Goal: Information Seeking & Learning: Learn about a topic

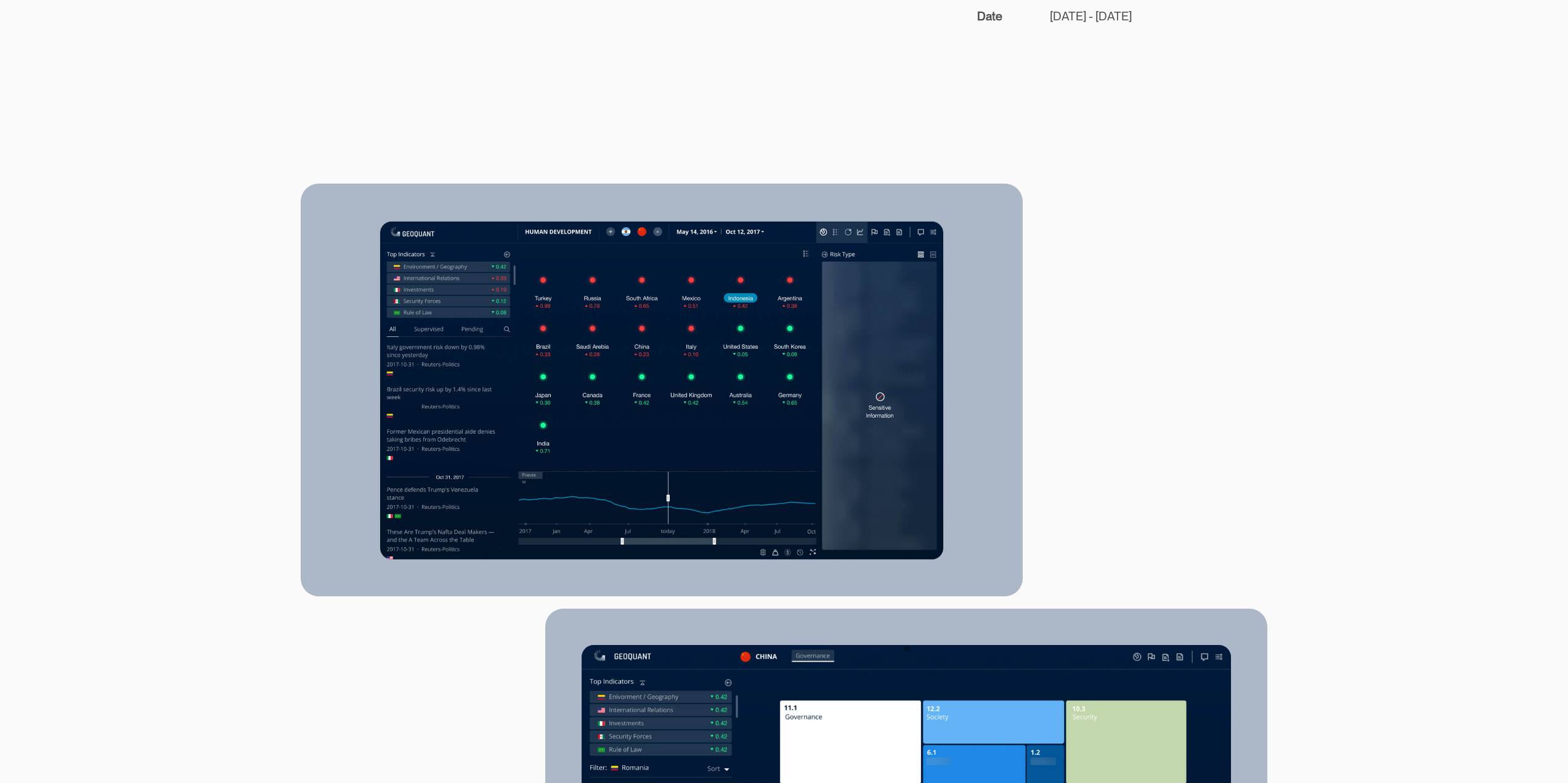
scroll to position [369, 0]
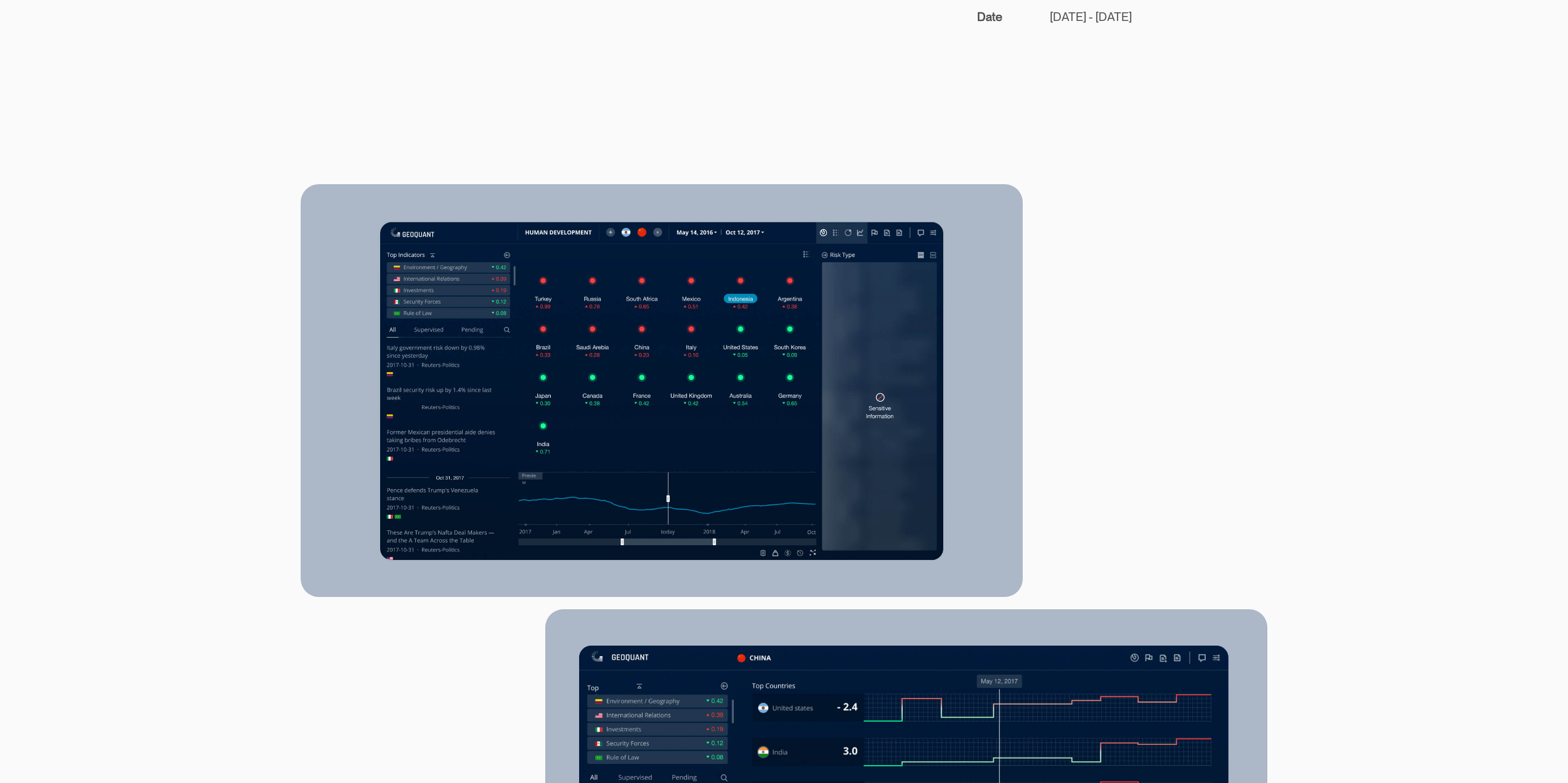
click at [486, 161] on video at bounding box center [393, 115] width 185 height 92
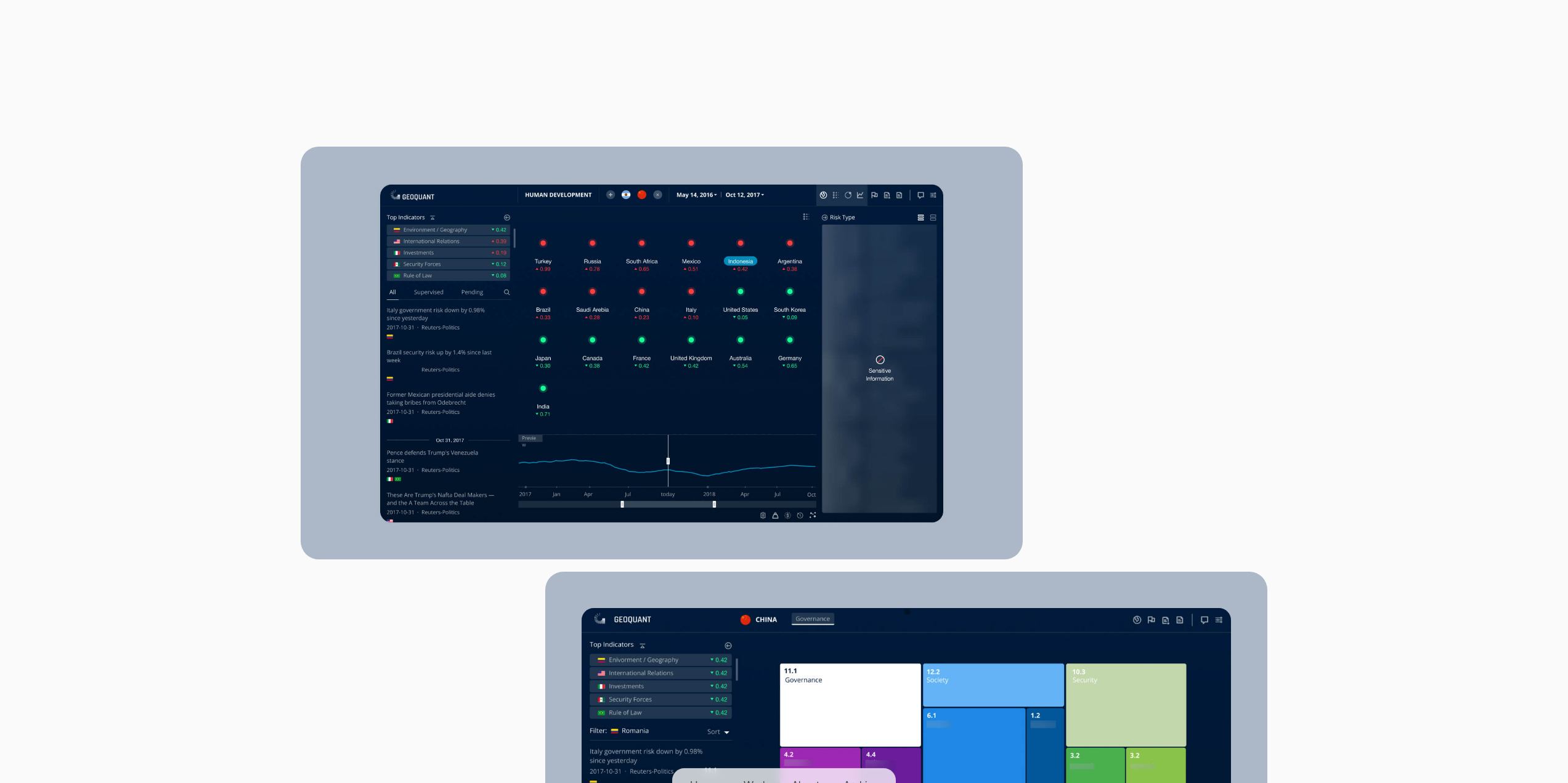
scroll to position [0, 0]
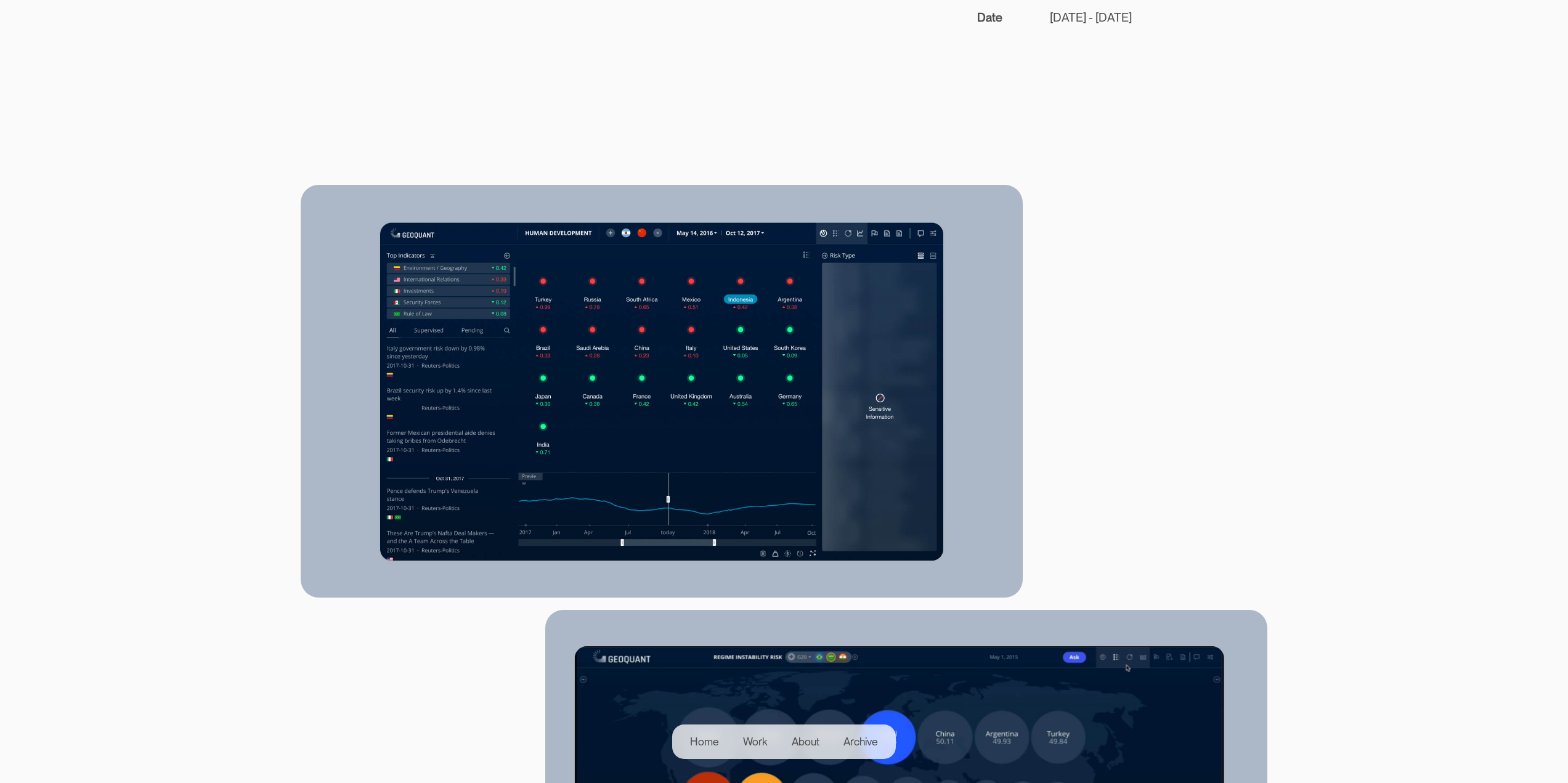
scroll to position [369, 0]
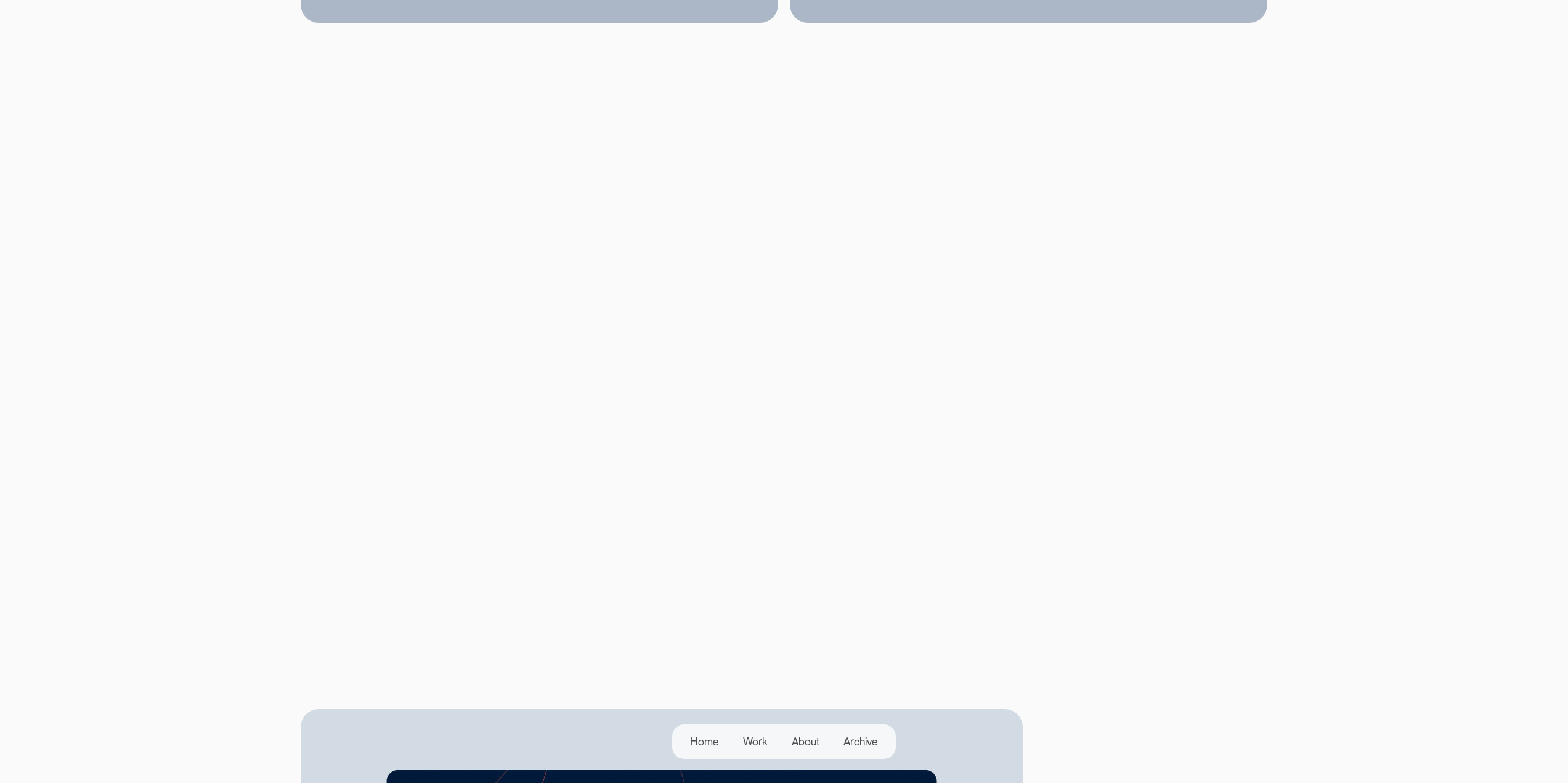
scroll to position [2279, 0]
click at [1381, 477] on section "U s e r - F r i e n d l y D a s h b o a r d f o r E f f i c i e n t A n a l y s…" at bounding box center [784, 197] width 1568 height 4076
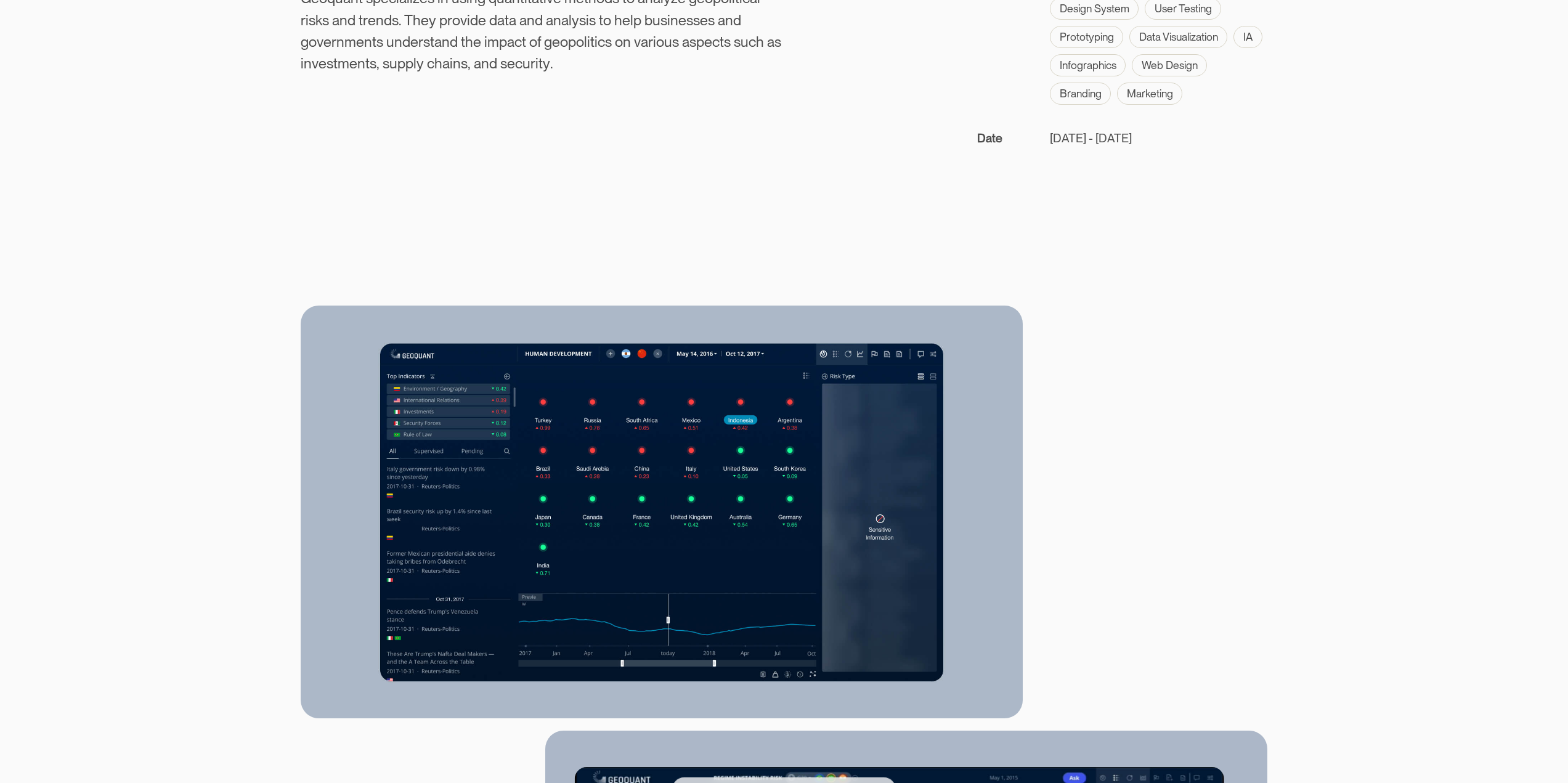
scroll to position [246, 0]
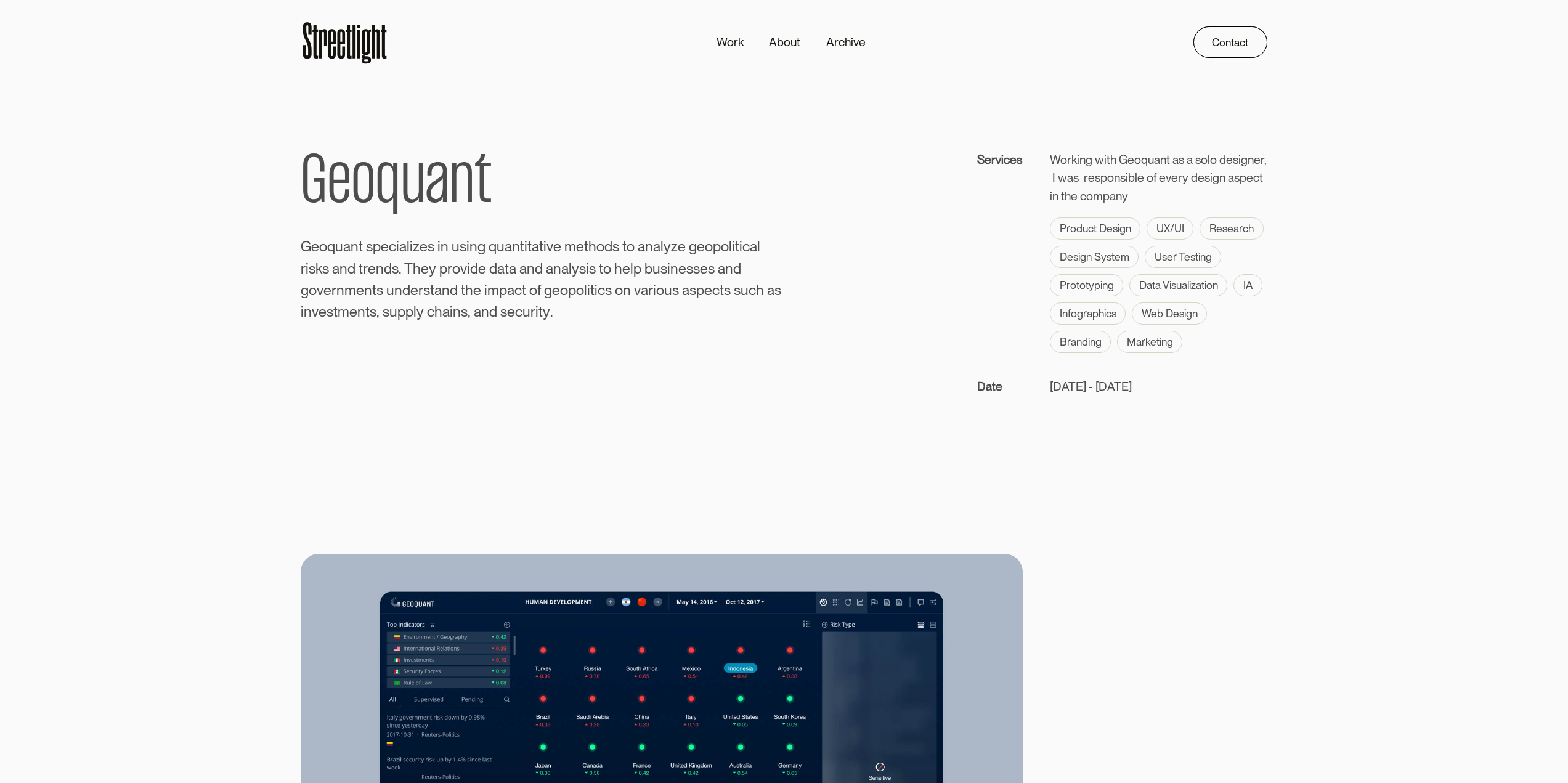
scroll to position [246, 0]
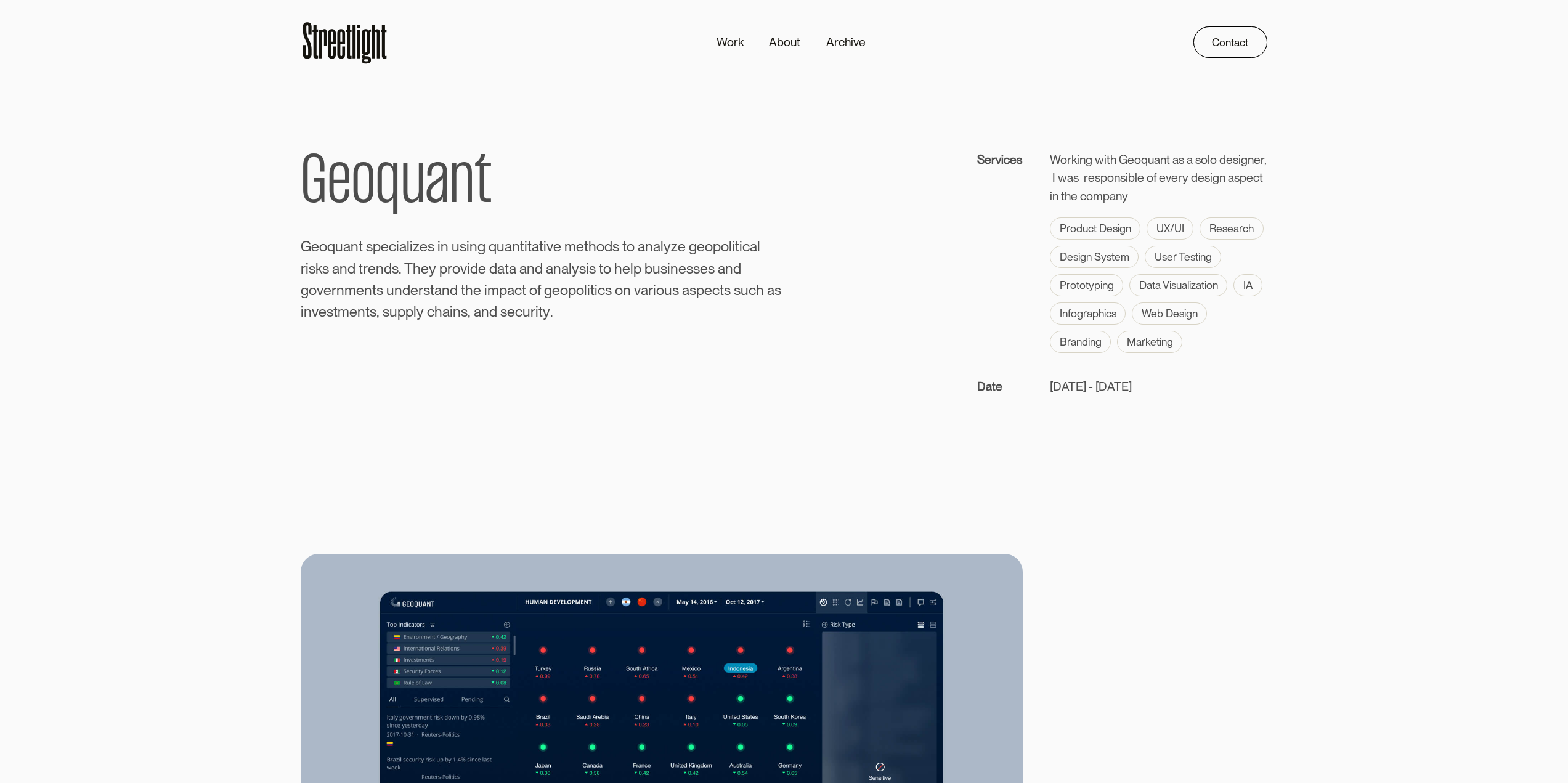
scroll to position [246, 0]
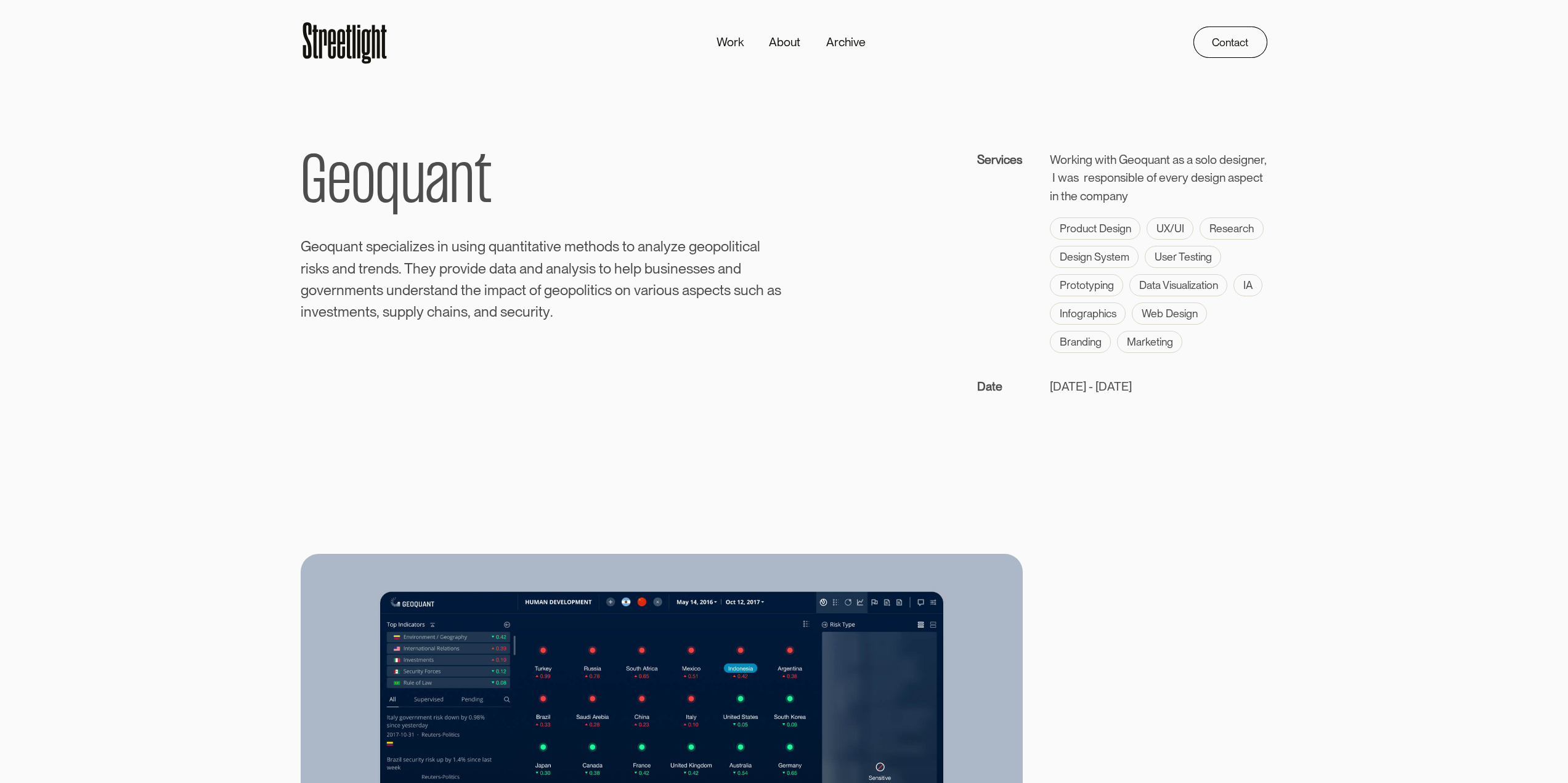
scroll to position [246, 0]
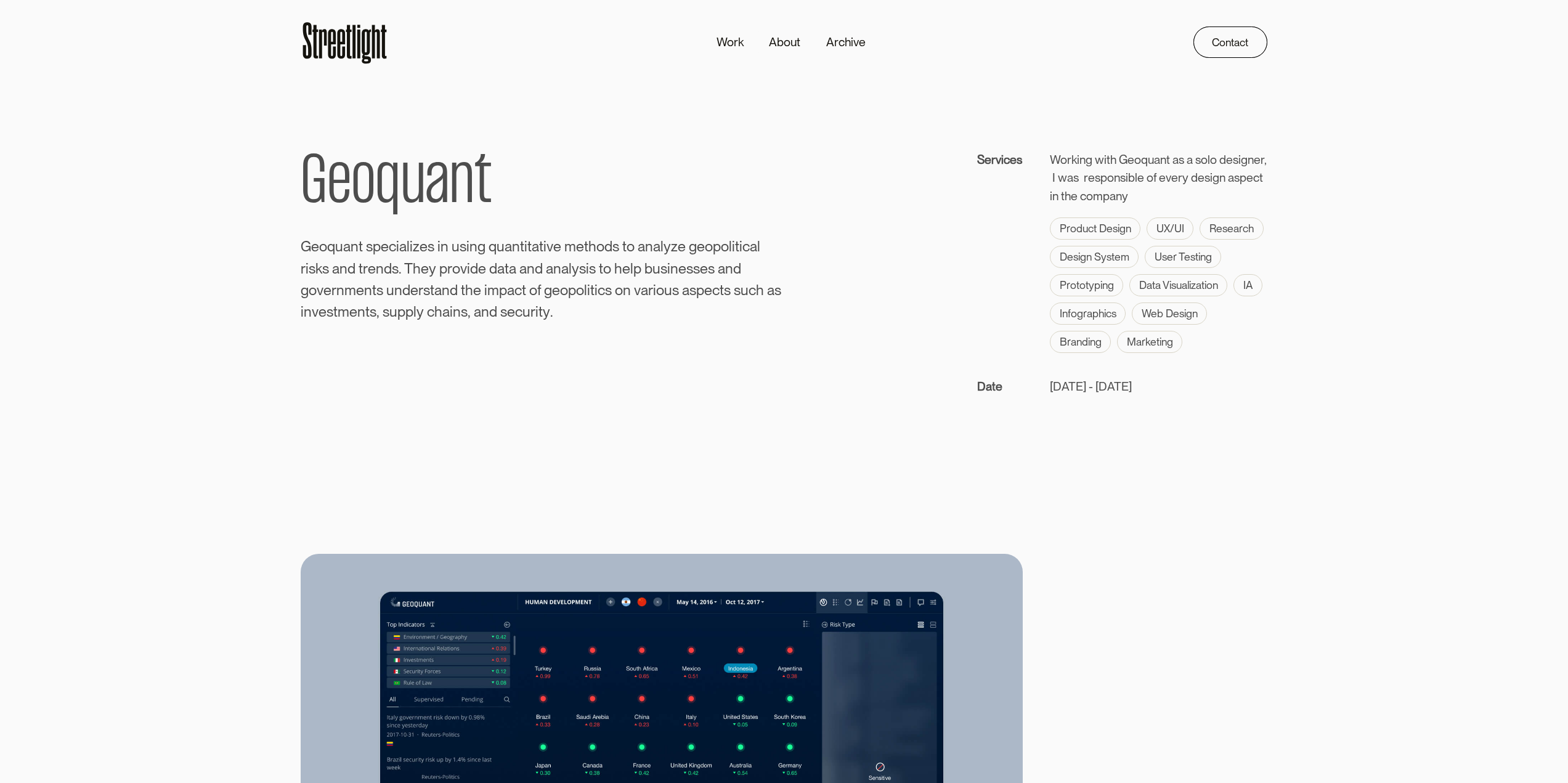
scroll to position [246, 0]
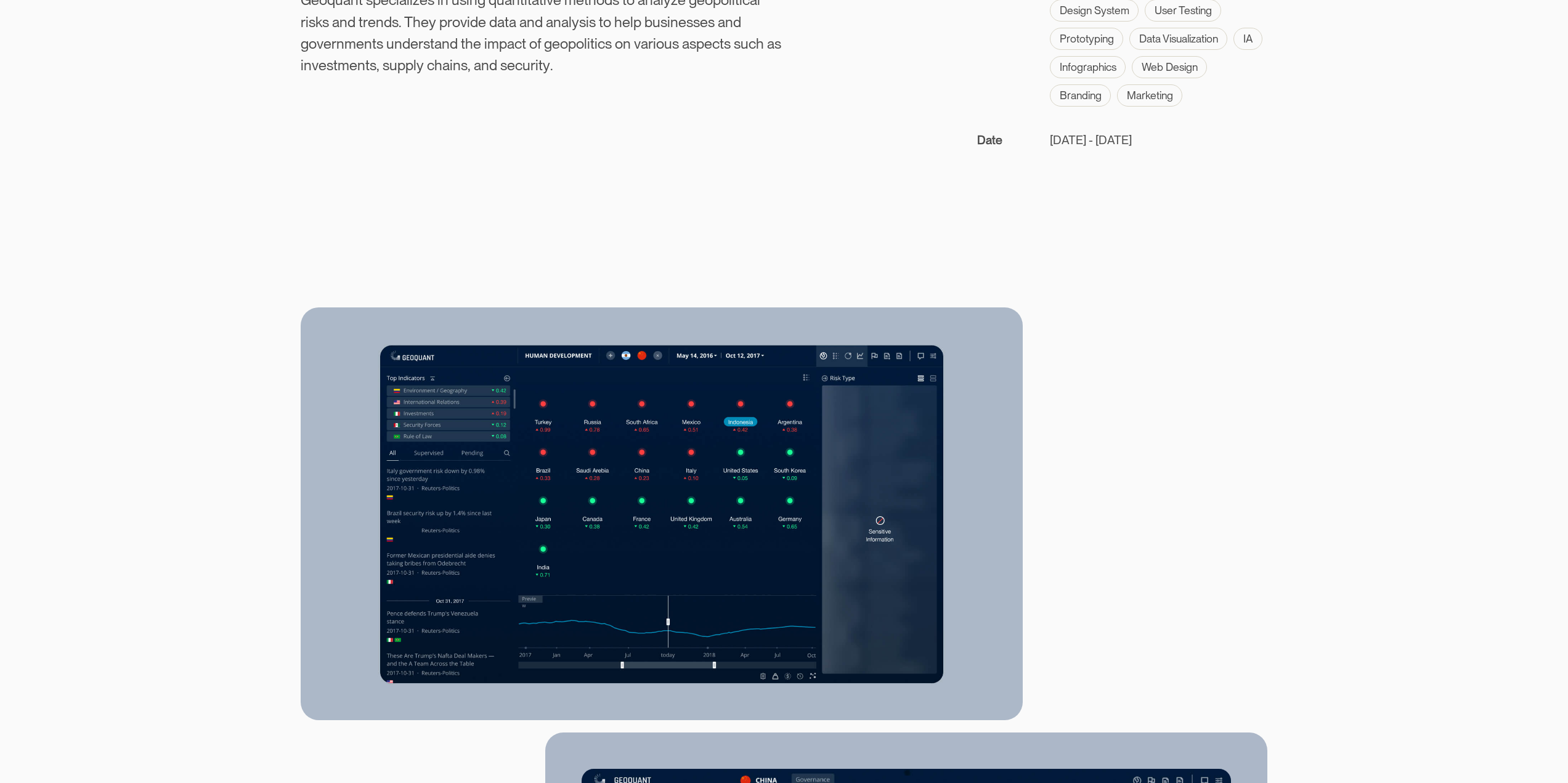
click at [880, 110] on div "G e o q u a n t G e o q u a n t s p e c i a l i z e s i n u s i n g q u a n t i…" at bounding box center [783, 26] width 966 height 244
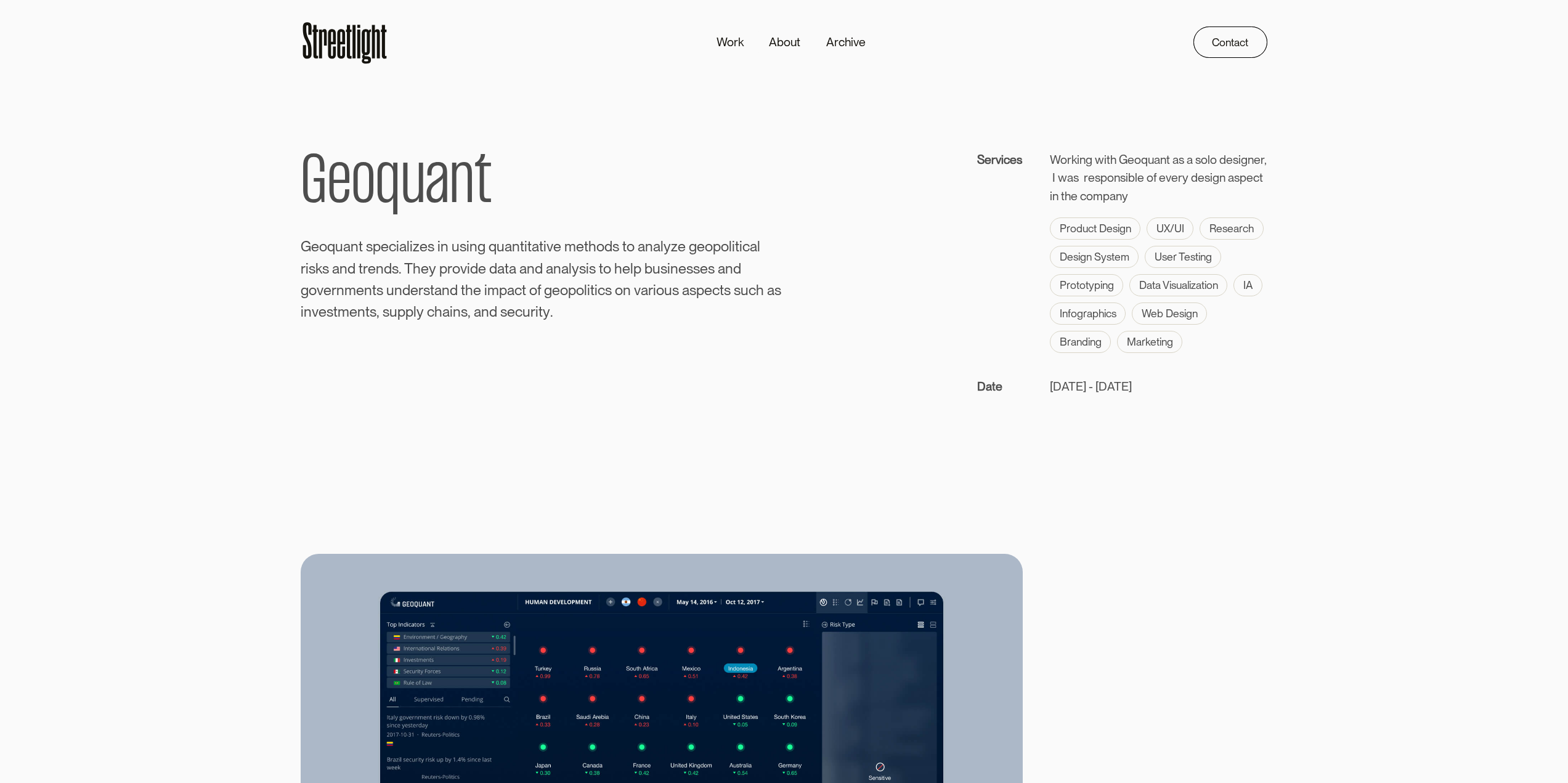
scroll to position [246, 0]
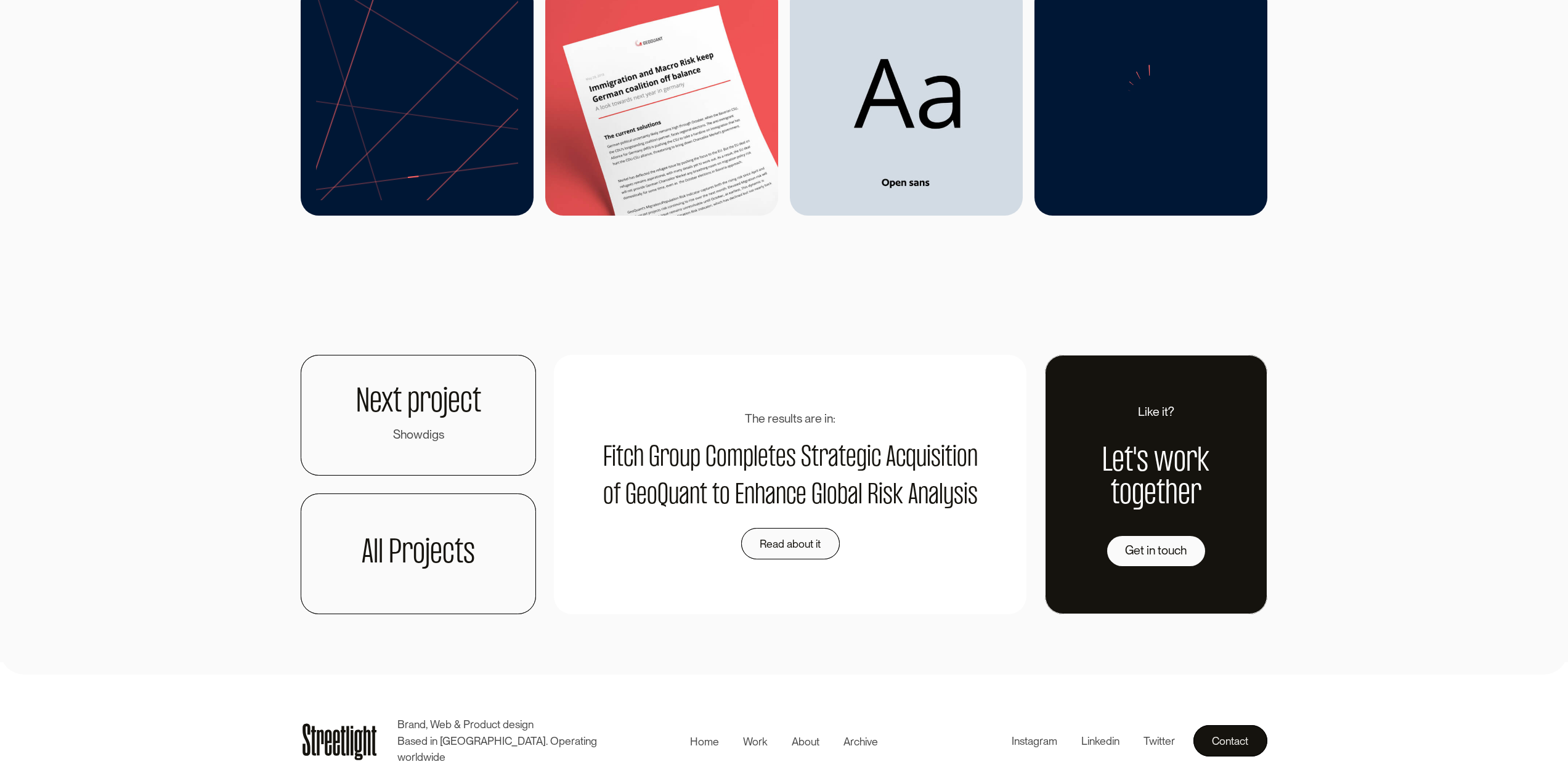
scroll to position [4618, 0]
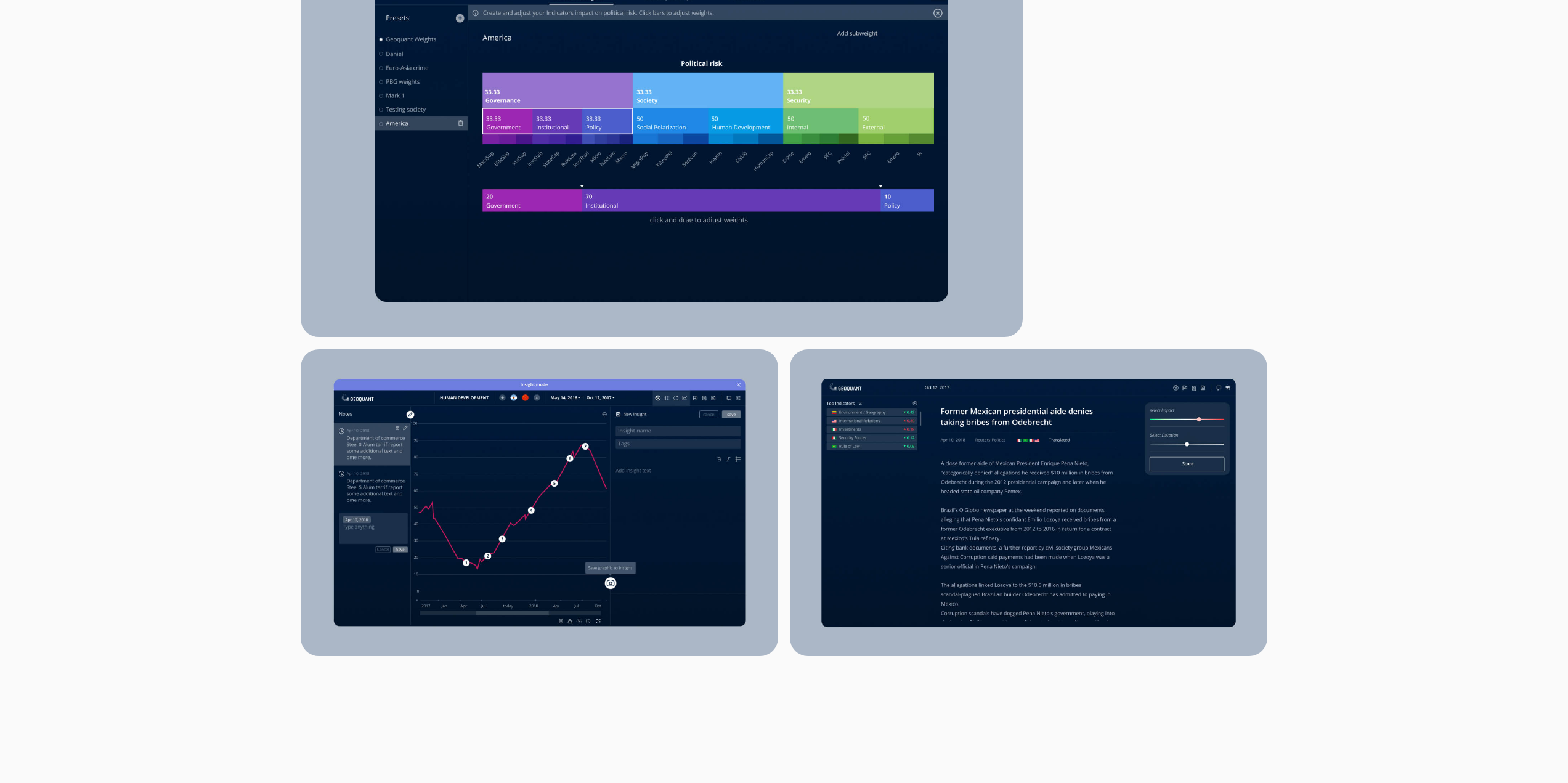
scroll to position [0, 0]
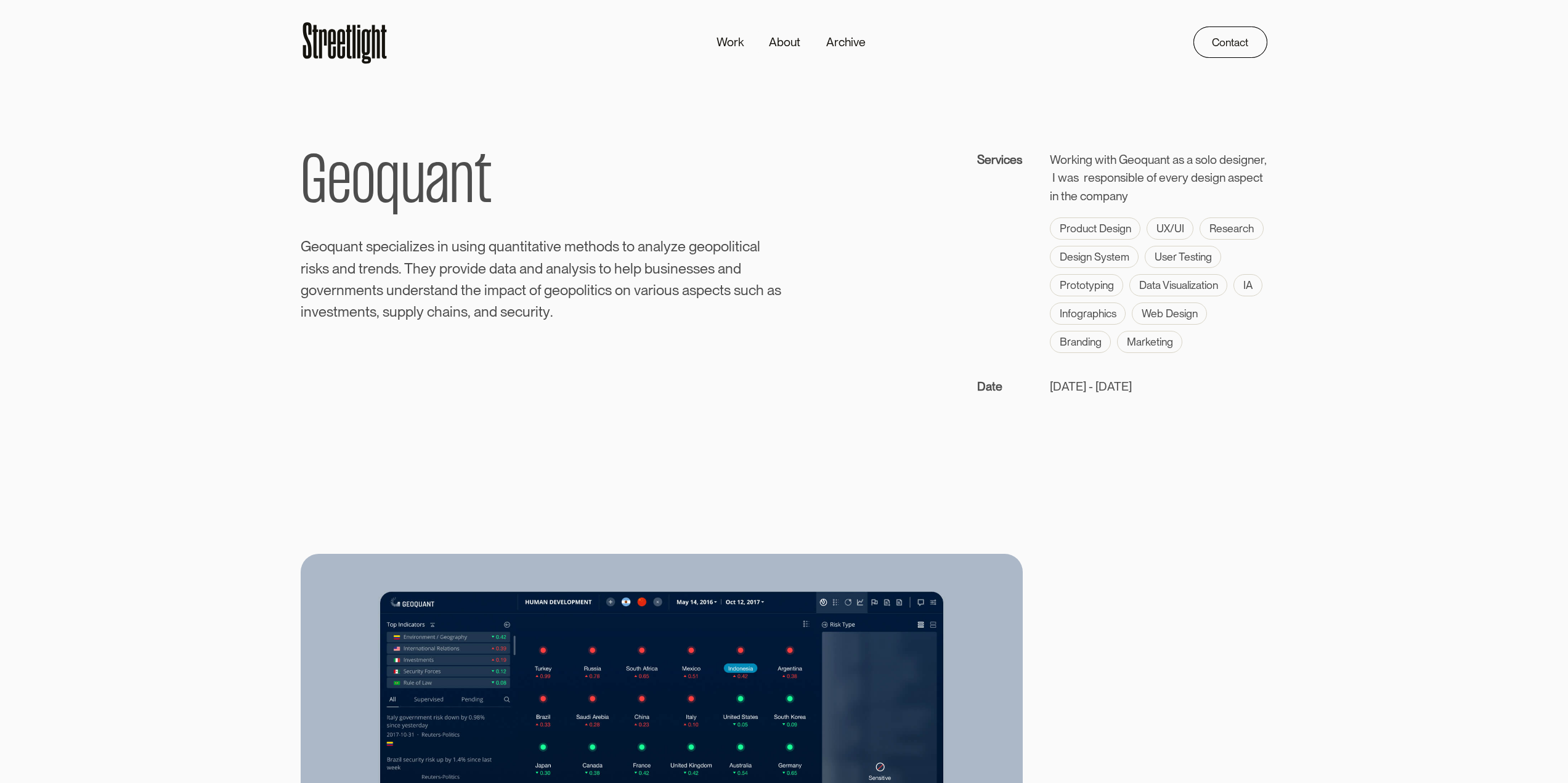
click at [860, 302] on div "G e o q u a n t G e o q u a n t s p e c i a l i z e s i n u s i n g q u a n t i…" at bounding box center [783, 273] width 966 height 244
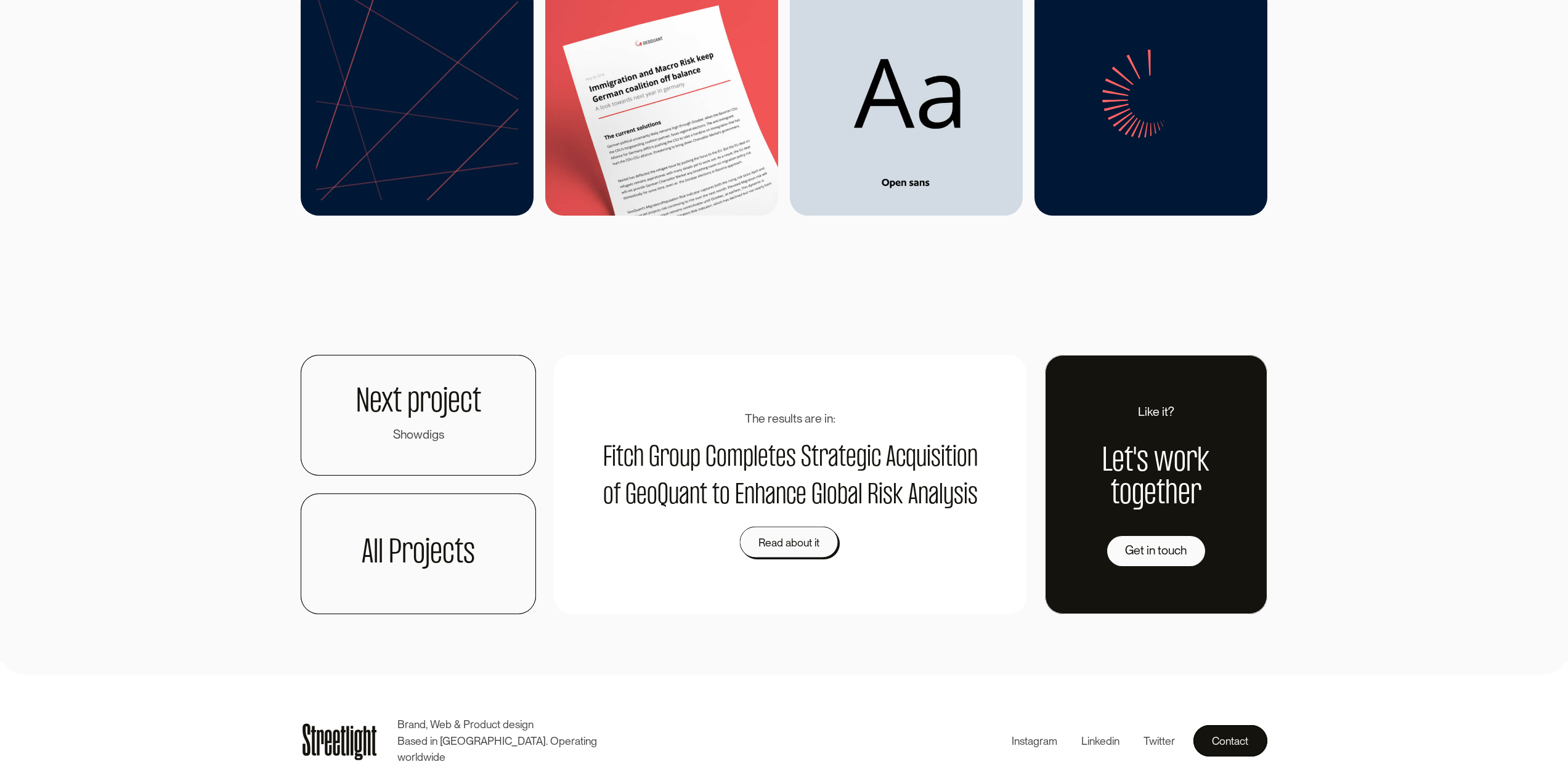
scroll to position [5383, 0]
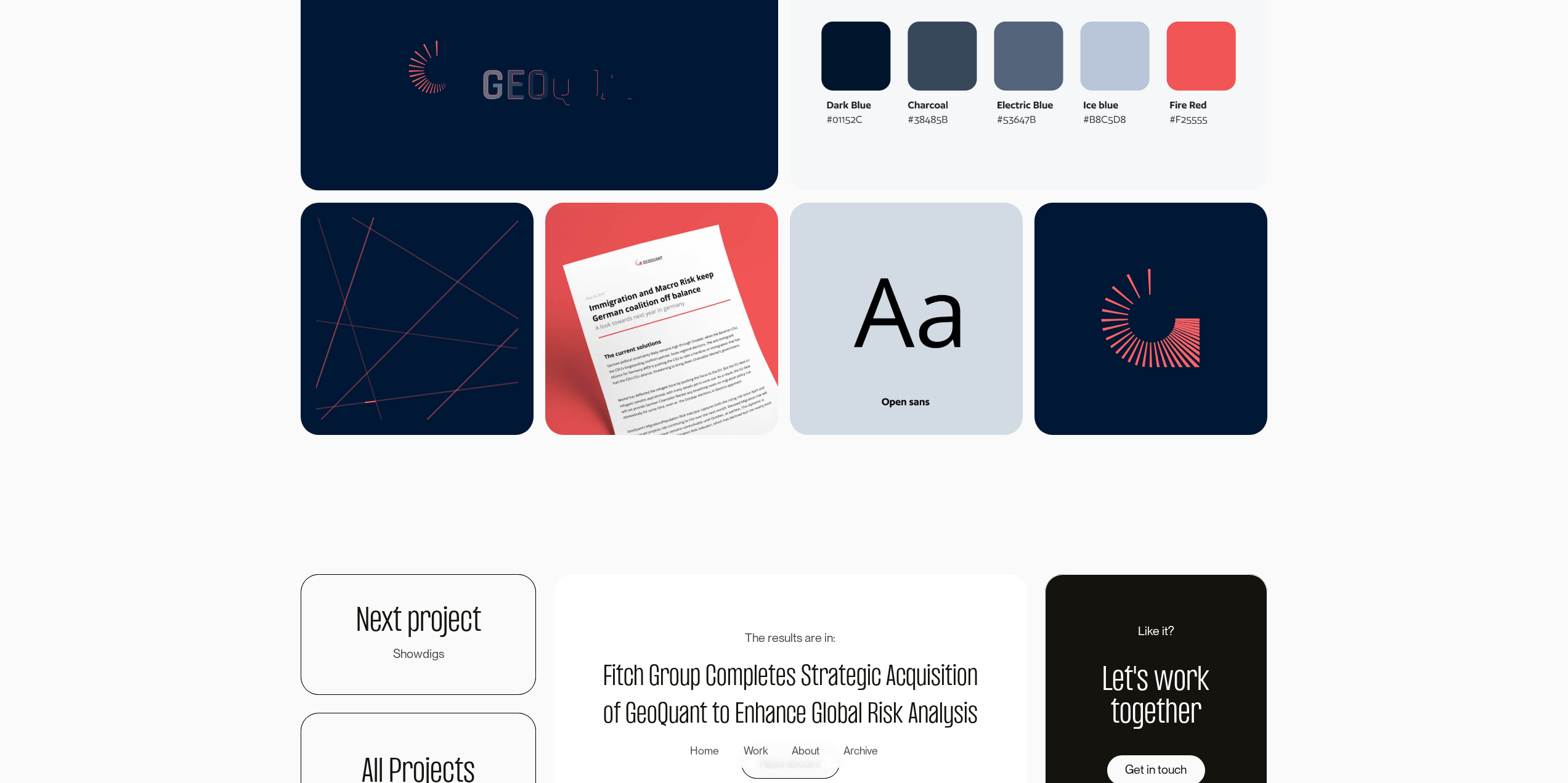
scroll to position [4084, 0]
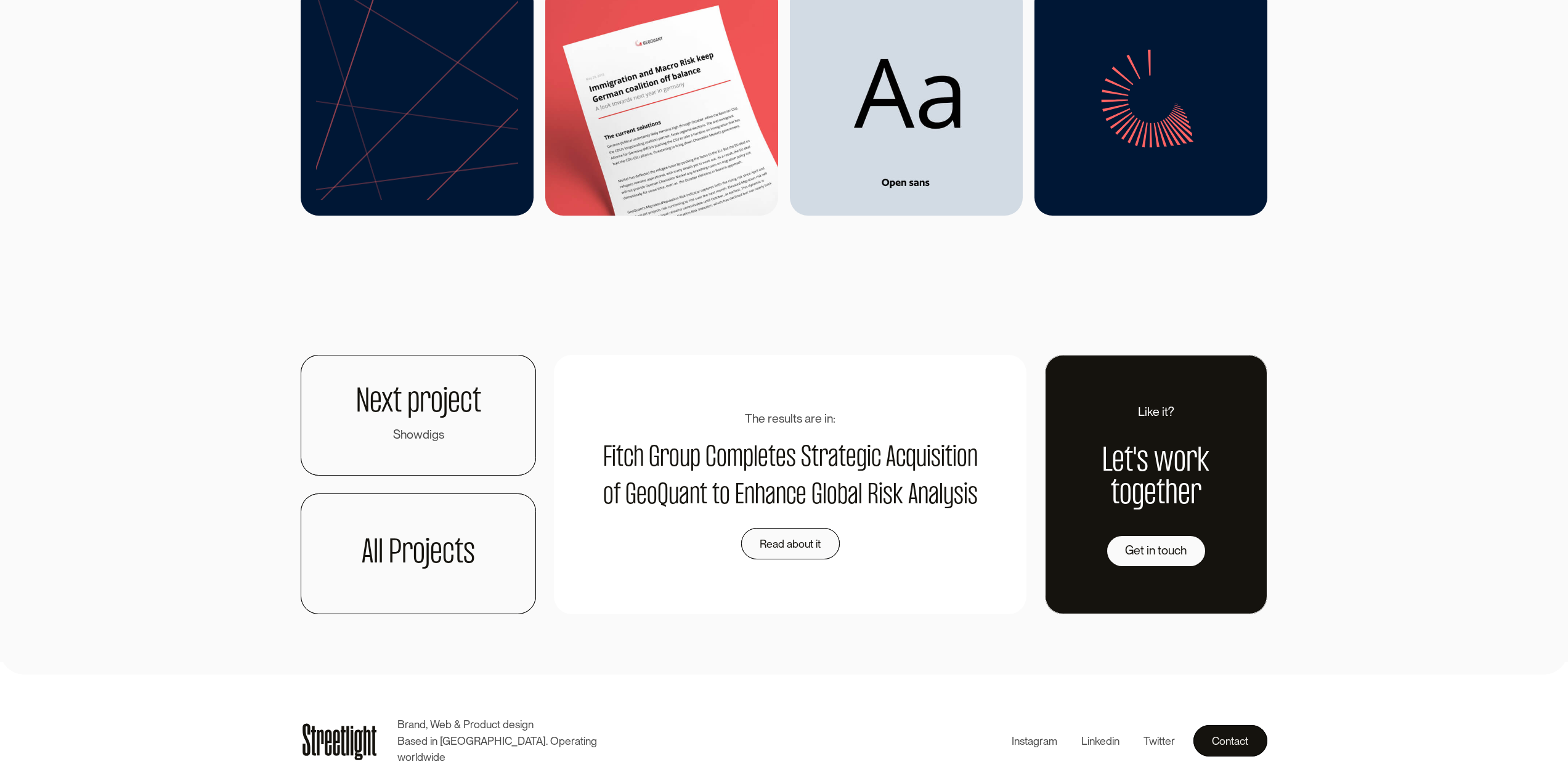
scroll to position [4767, 0]
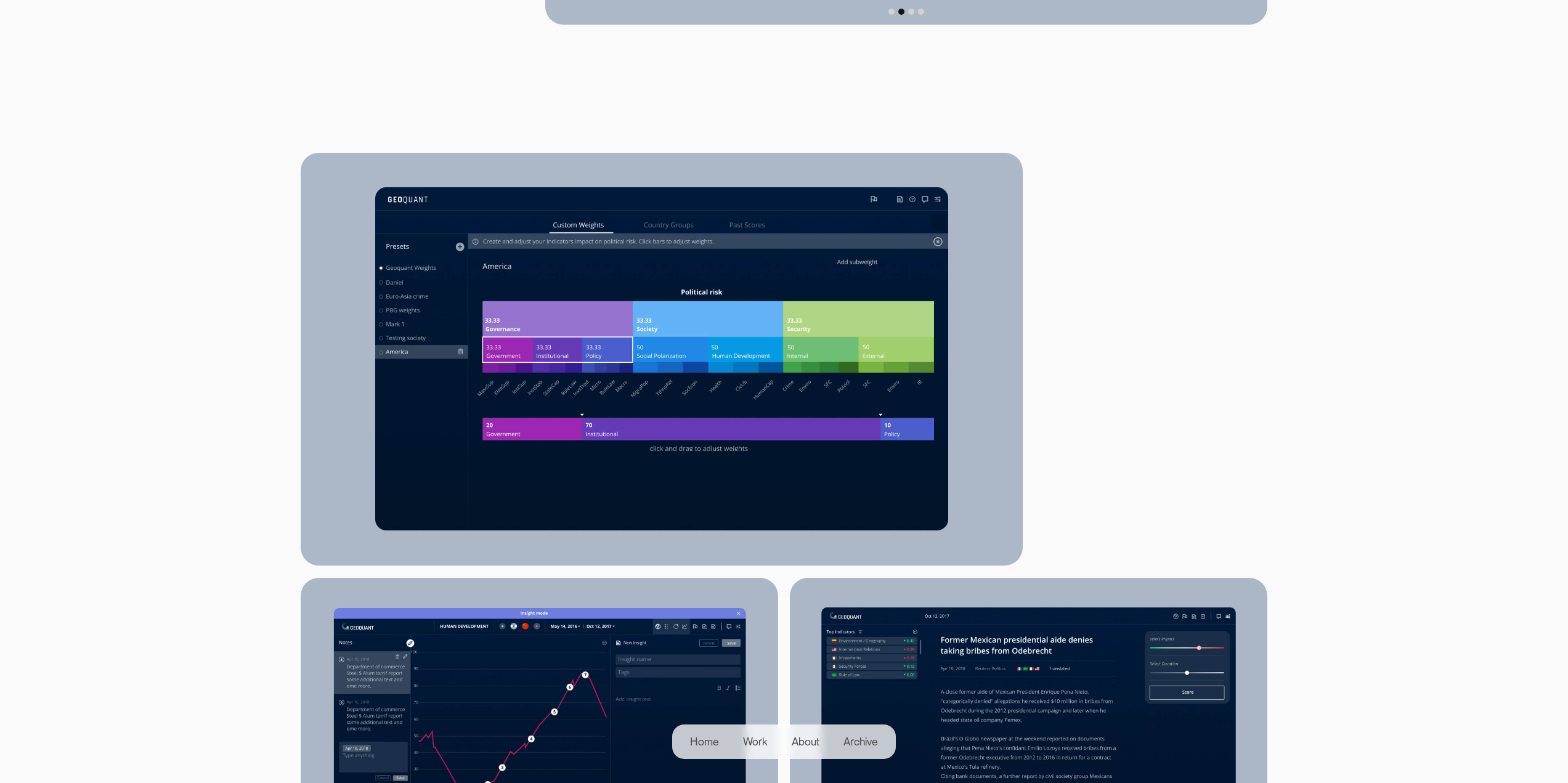
scroll to position [1417, 0]
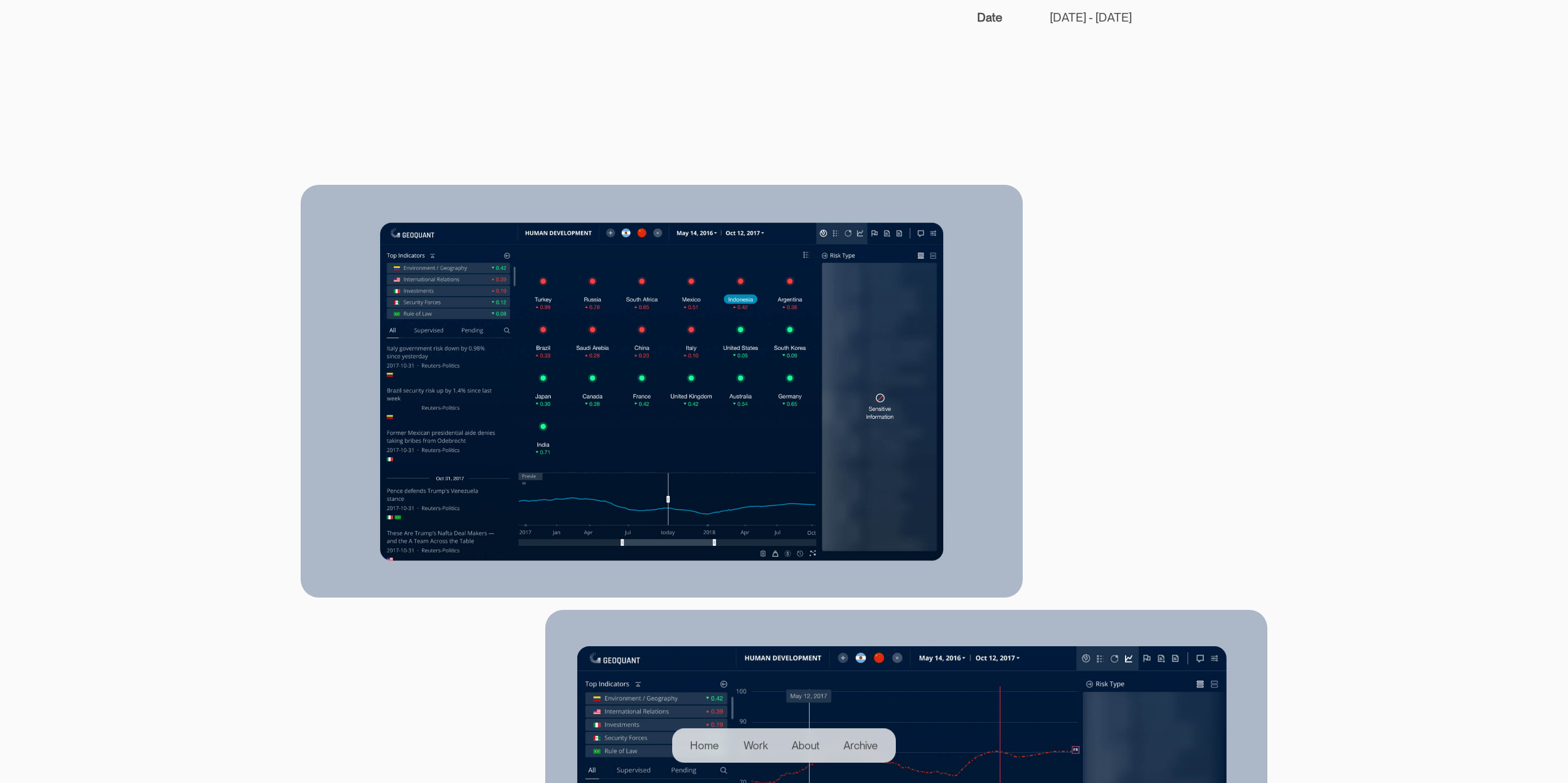
scroll to position [369, 0]
